Goal: Find specific page/section: Find specific page/section

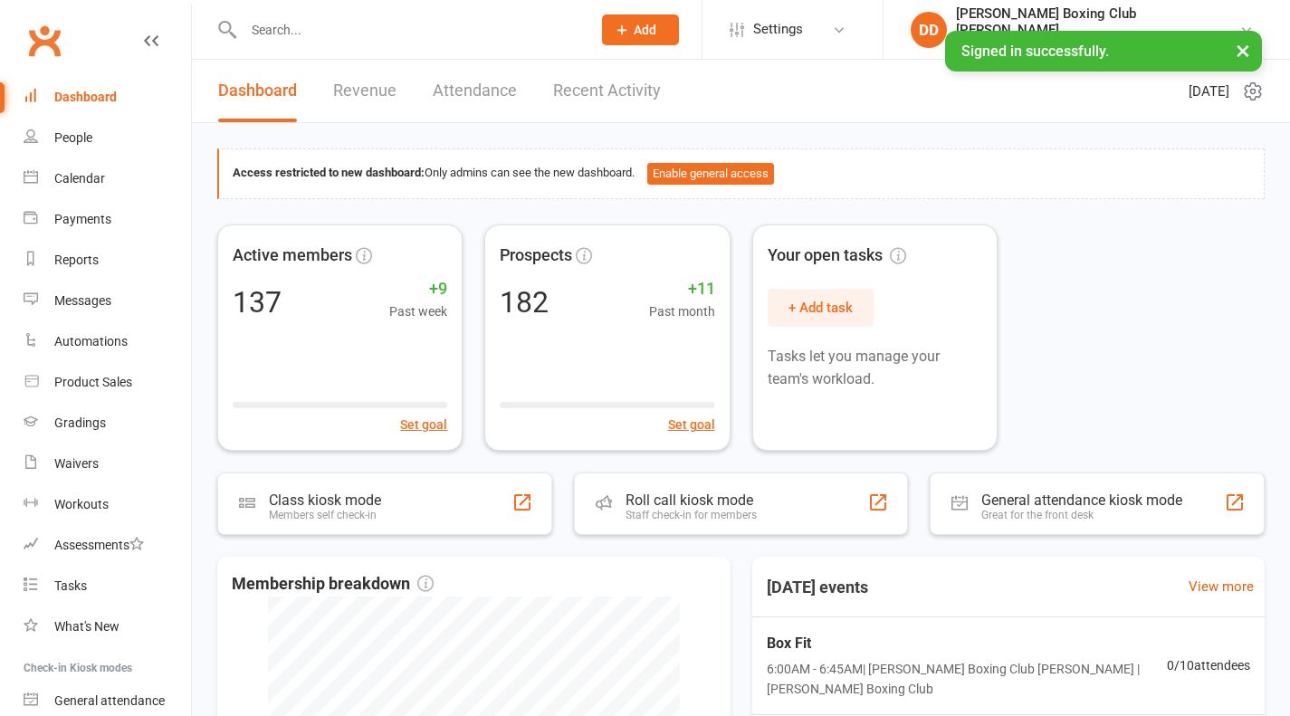
click at [295, 34] on input "text" at bounding box center [408, 29] width 340 height 25
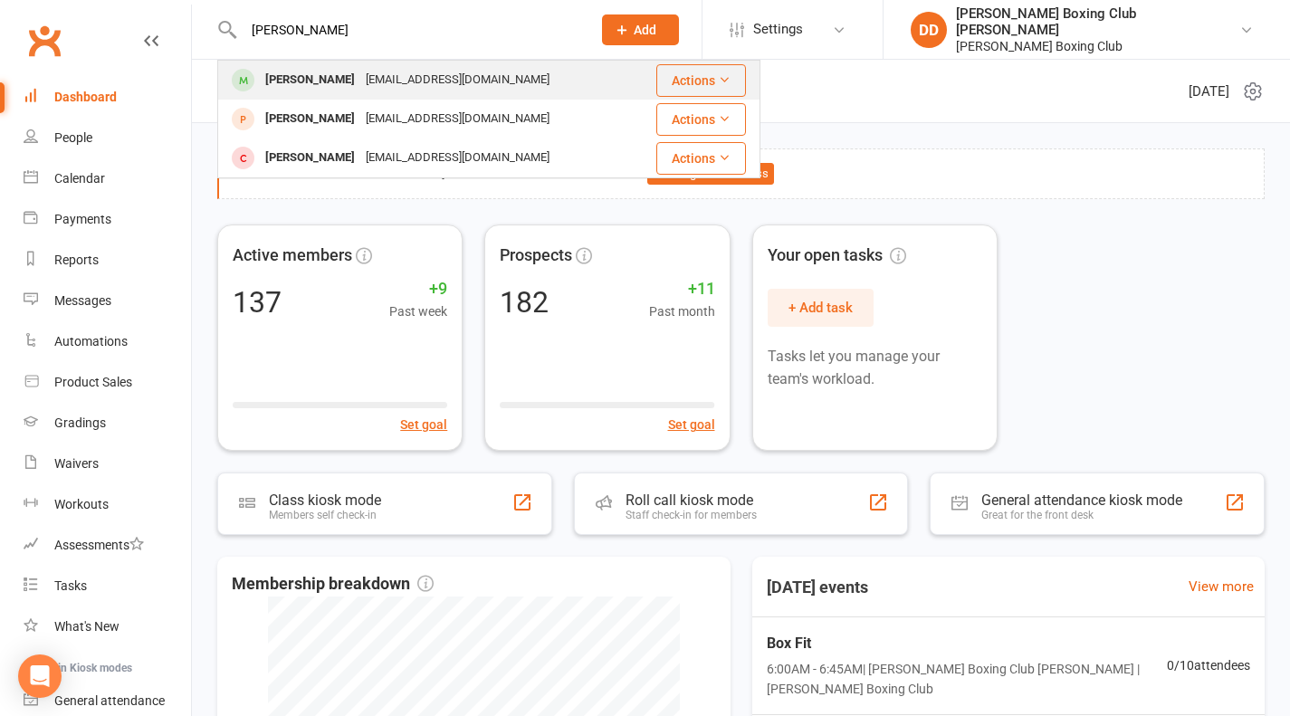
type input "[PERSON_NAME]"
click at [699, 82] on button "Actions" at bounding box center [701, 80] width 90 height 33
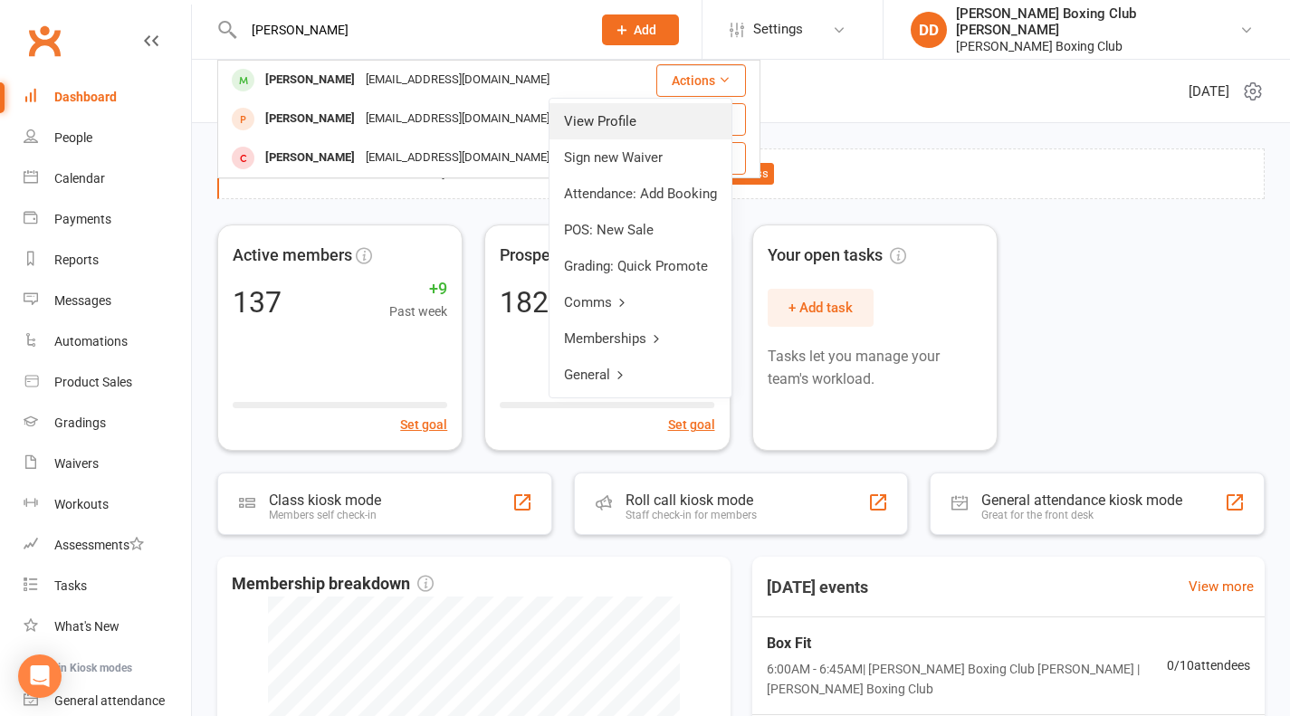
click at [646, 121] on link "View Profile" at bounding box center [640, 121] width 182 height 36
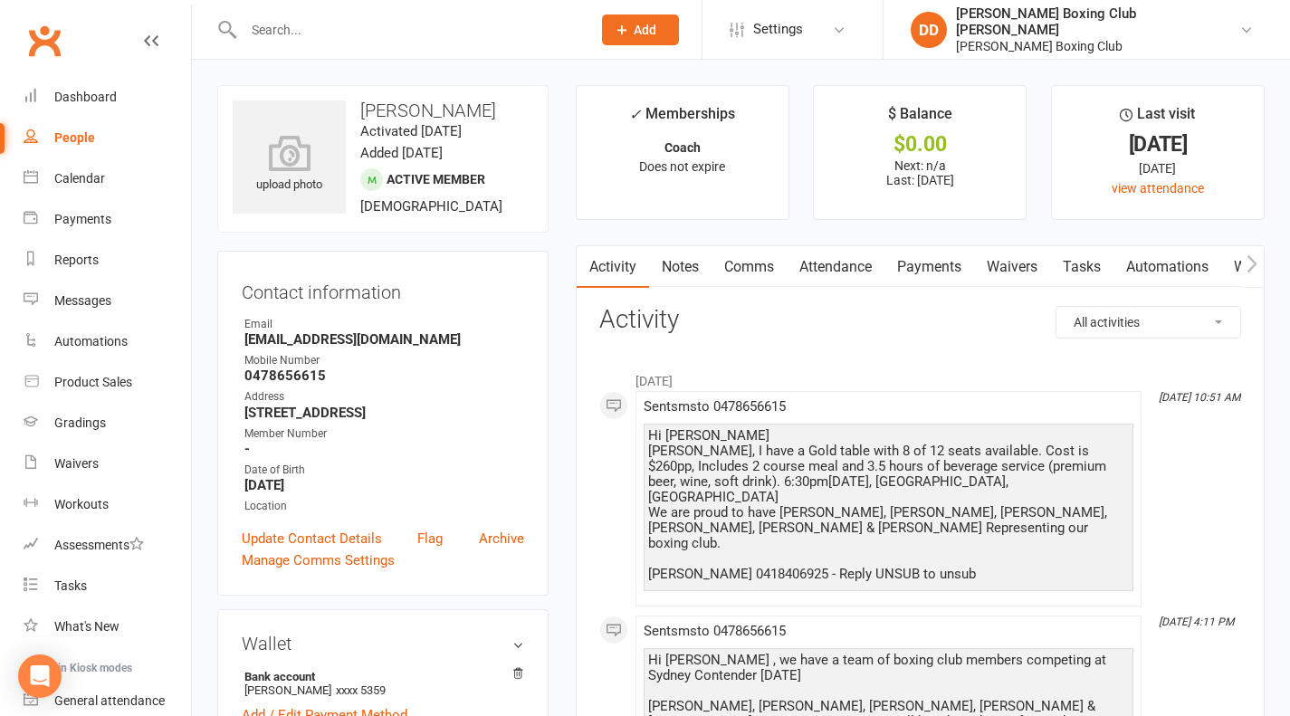
drag, startPoint x: 402, startPoint y: 111, endPoint x: 506, endPoint y: 113, distance: 104.1
click at [506, 113] on h3 "[PERSON_NAME]" at bounding box center [383, 110] width 300 height 20
copy h3 "Karakatsanis"
click at [91, 459] on div "Waivers" at bounding box center [76, 463] width 44 height 14
